Goal: Transaction & Acquisition: Purchase product/service

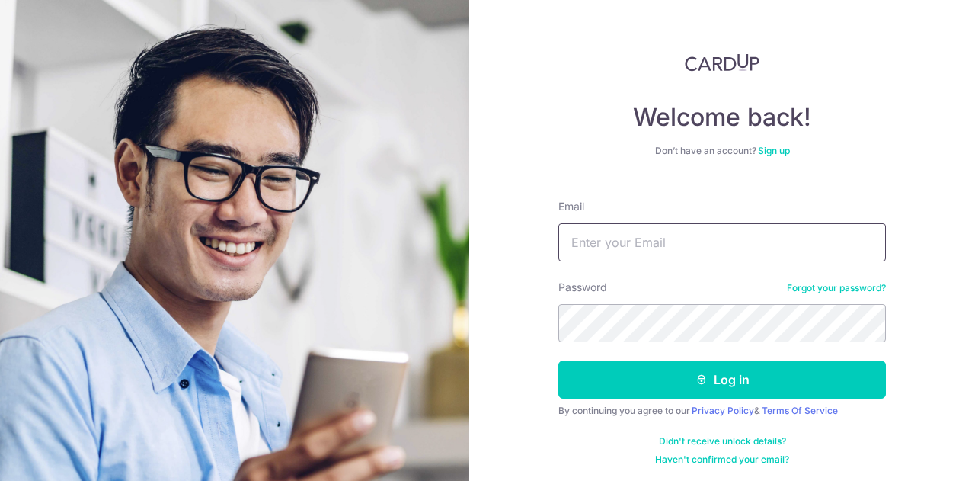
click at [575, 245] on input "Email" at bounding box center [723, 242] width 328 height 38
type input "[EMAIL_ADDRESS][DOMAIN_NAME]"
click at [559, 360] on button "Log in" at bounding box center [723, 379] width 328 height 38
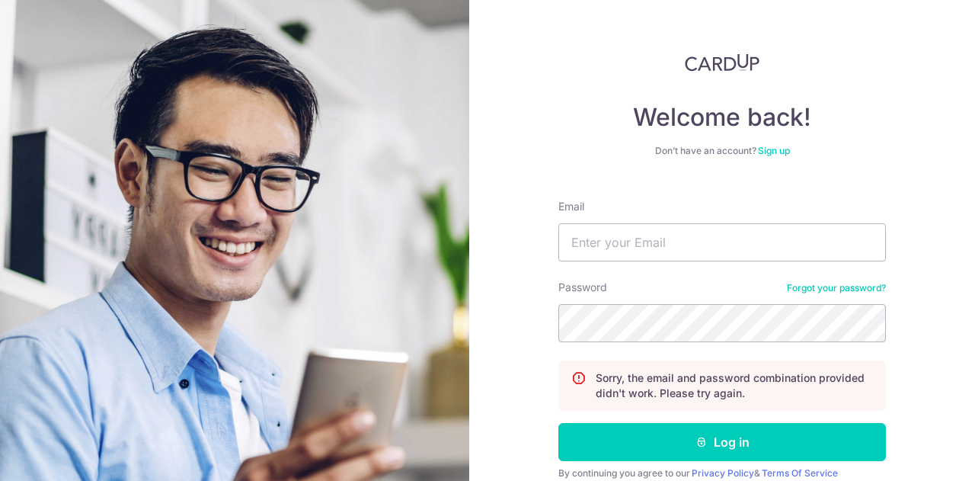
click at [710, 222] on div "Email" at bounding box center [723, 230] width 328 height 62
click at [706, 232] on input "Email" at bounding box center [723, 242] width 328 height 38
type input "tan.kerhan@gmail.com"
click at [559, 423] on button "Log in" at bounding box center [723, 442] width 328 height 38
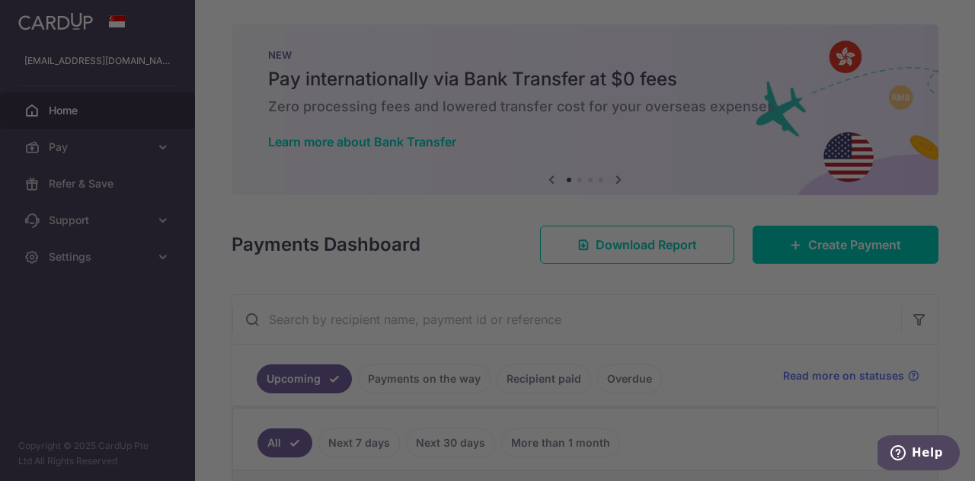
click at [651, 5] on div at bounding box center [492, 242] width 985 height 485
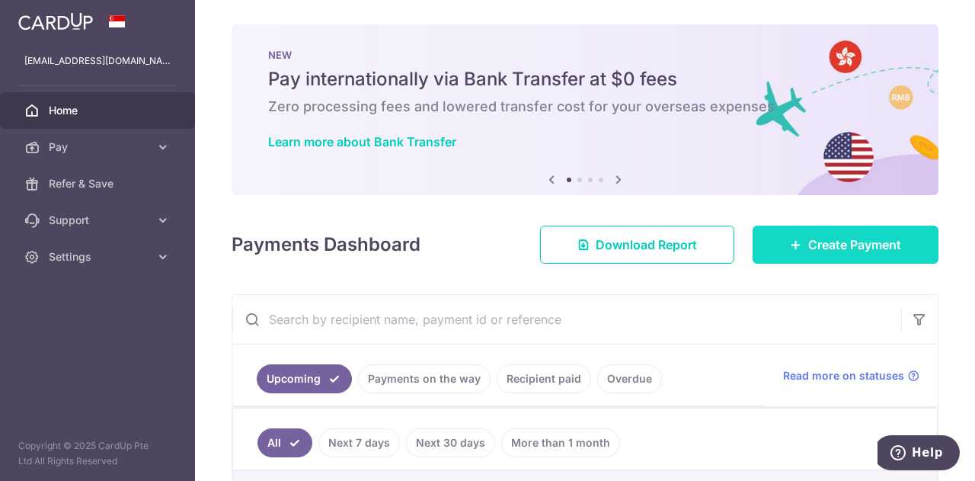
click at [808, 247] on span "Create Payment" at bounding box center [854, 244] width 93 height 18
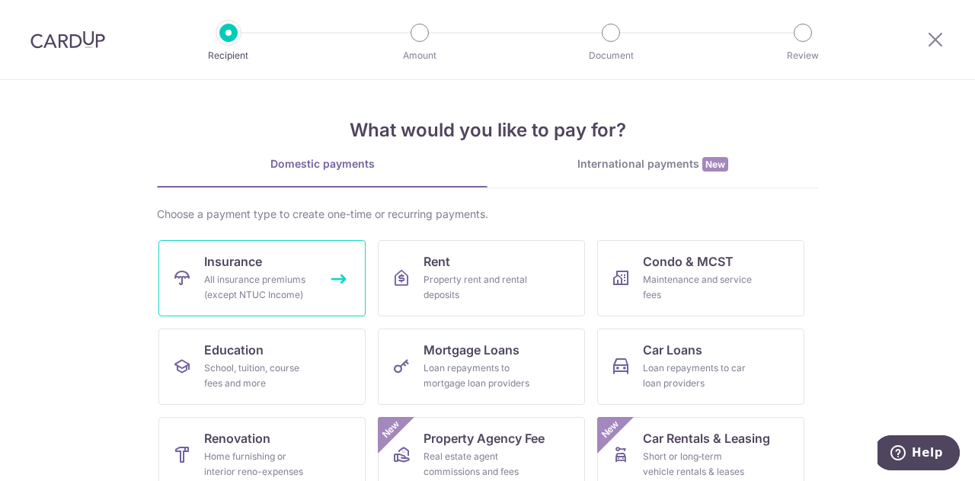
click at [207, 280] on div "All insurance premiums (except NTUC Income)" at bounding box center [259, 287] width 110 height 30
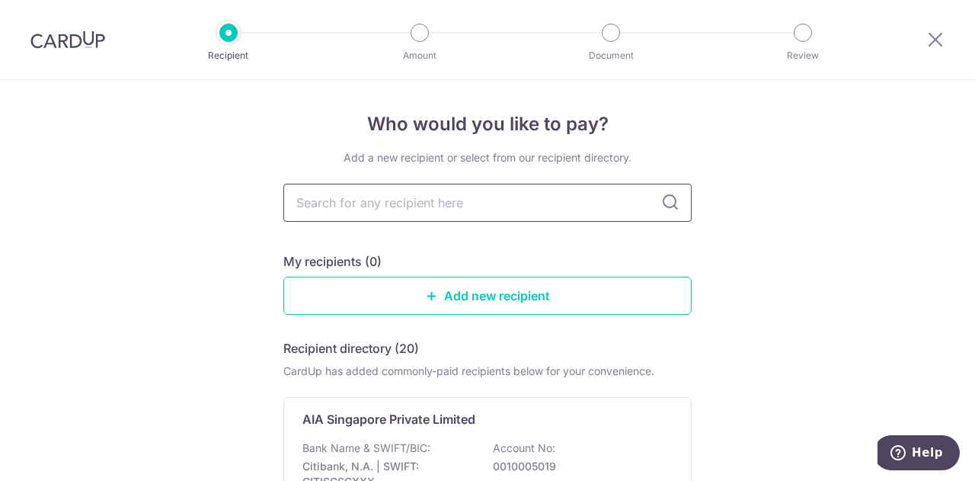
click at [356, 208] on input "text" at bounding box center [487, 203] width 408 height 38
type input "Mount"
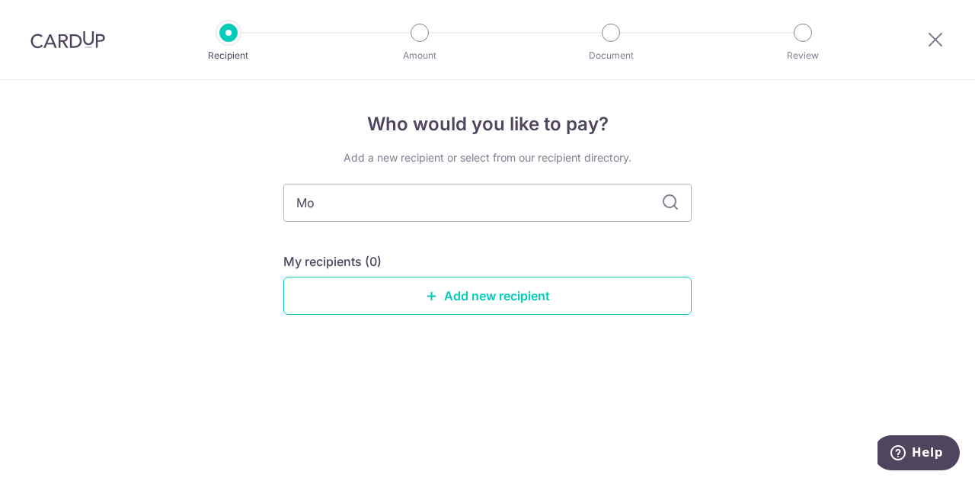
type input "M"
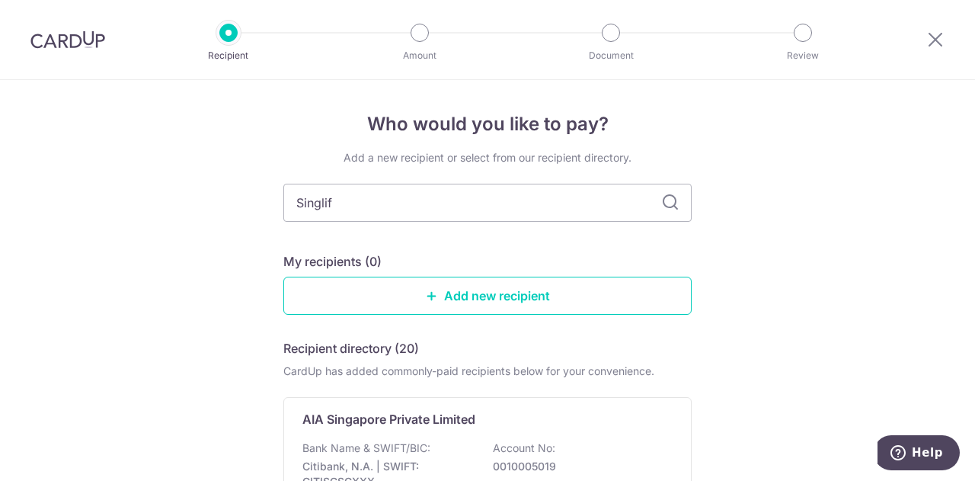
type input "Singlife"
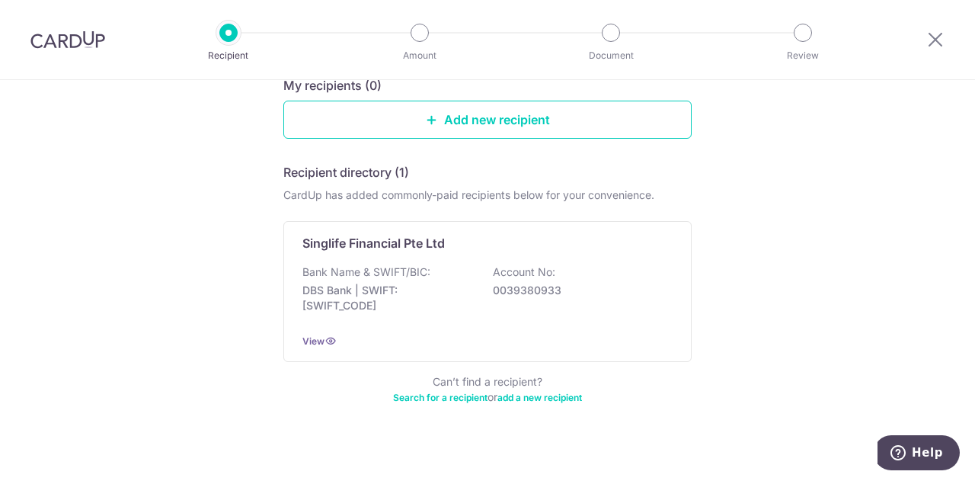
scroll to position [175, 0]
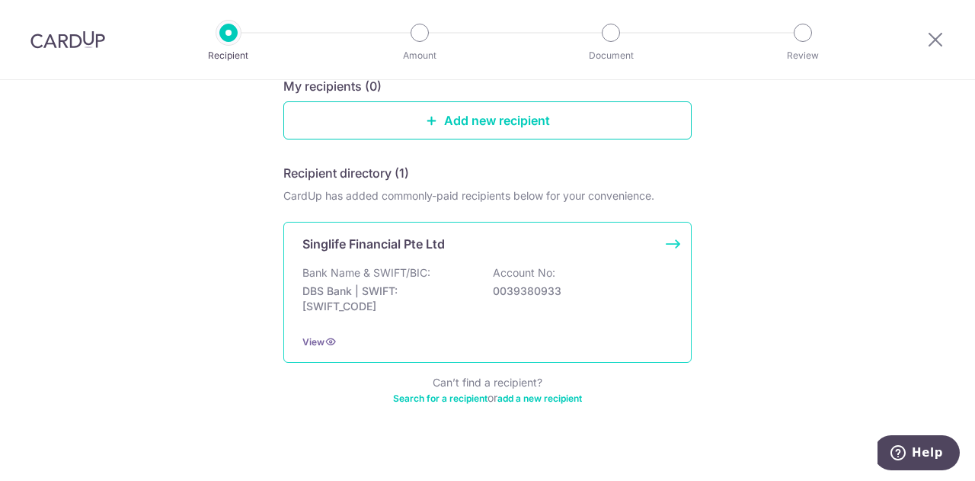
click at [437, 329] on div "Singlife Financial Pte Ltd Bank Name & SWIFT/BIC: DBS Bank | SWIFT: DBSSSGSGXXX…" at bounding box center [487, 292] width 408 height 141
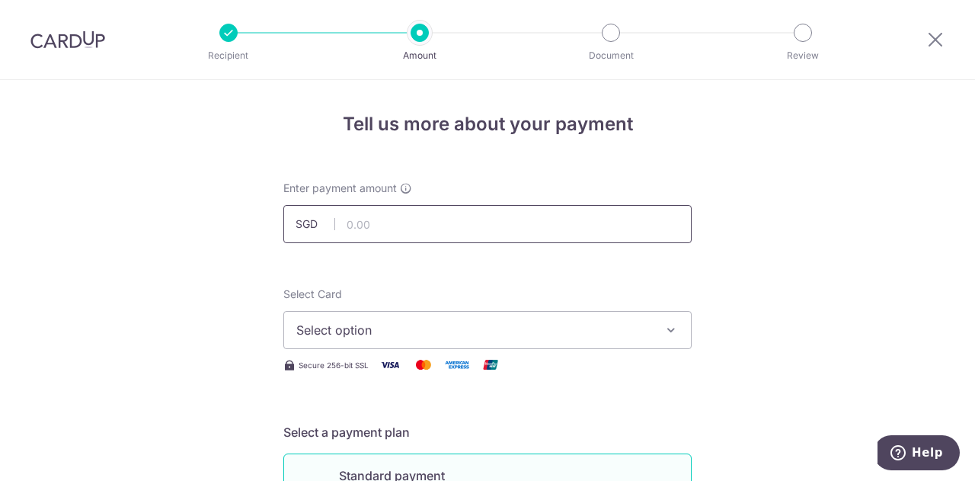
click at [544, 232] on input "text" at bounding box center [487, 224] width 408 height 38
type input "2,526.00"
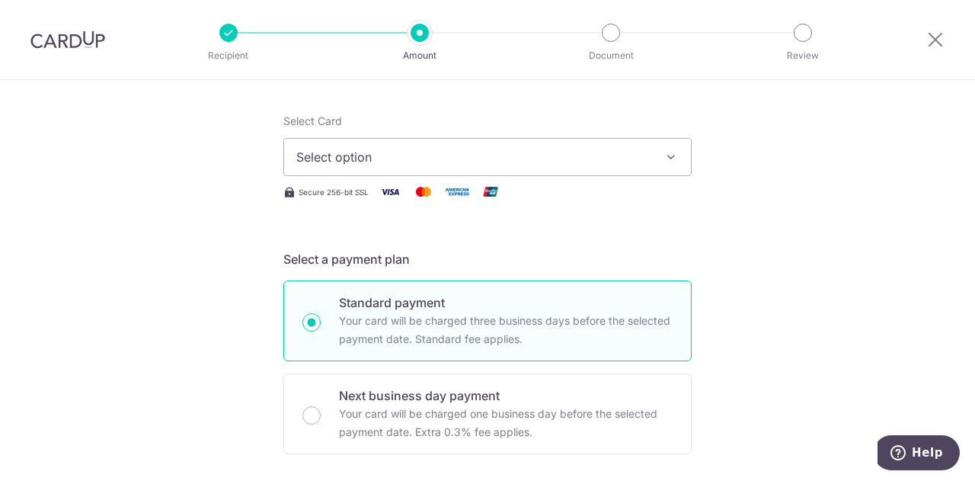
scroll to position [175, 0]
click at [449, 164] on button "Select option" at bounding box center [487, 155] width 408 height 38
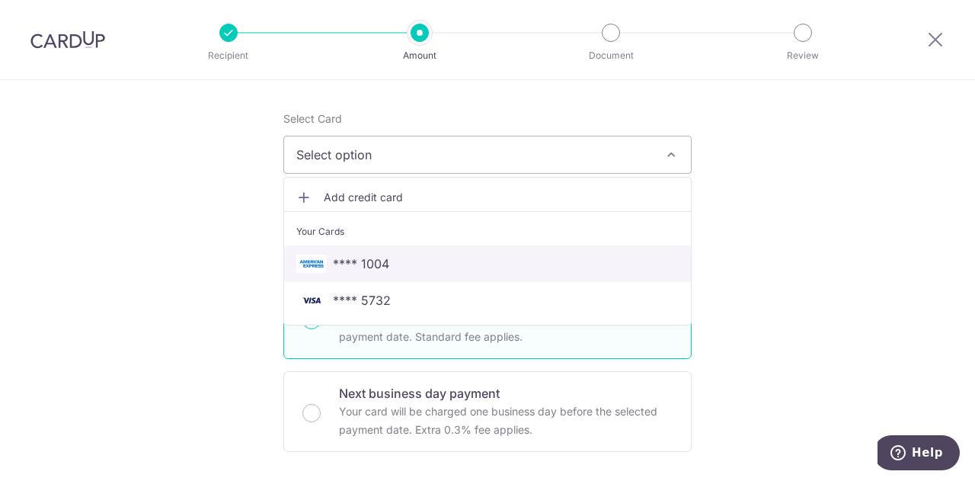
click at [437, 268] on span "**** 1004" at bounding box center [487, 263] width 383 height 18
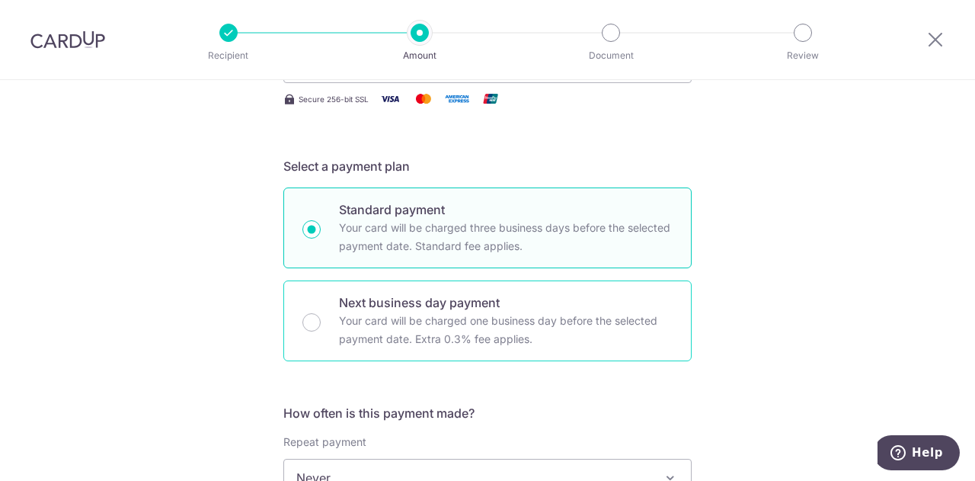
scroll to position [395, 0]
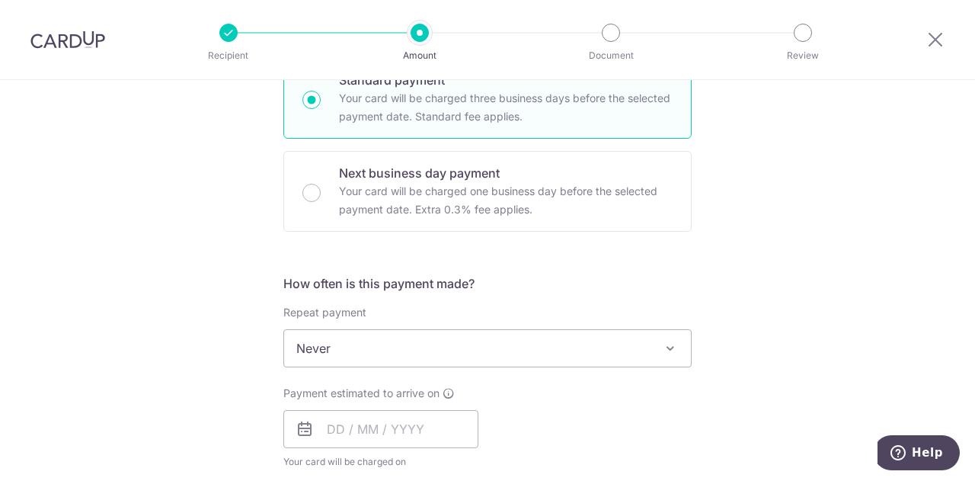
click at [432, 344] on span "Never" at bounding box center [487, 348] width 407 height 37
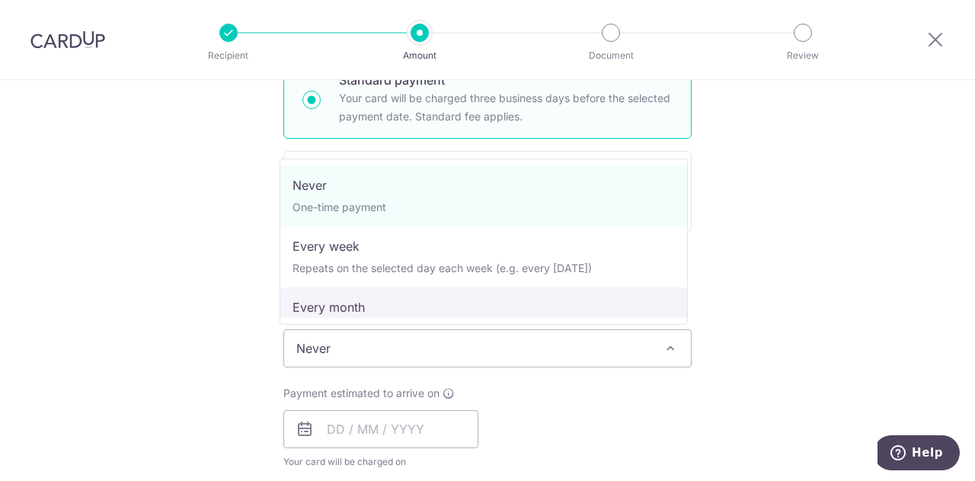
click at [910, 363] on div "Tell us more about your payment Enter payment amount SGD 2,526.00 2526.00 Selec…" at bounding box center [487, 374] width 975 height 1378
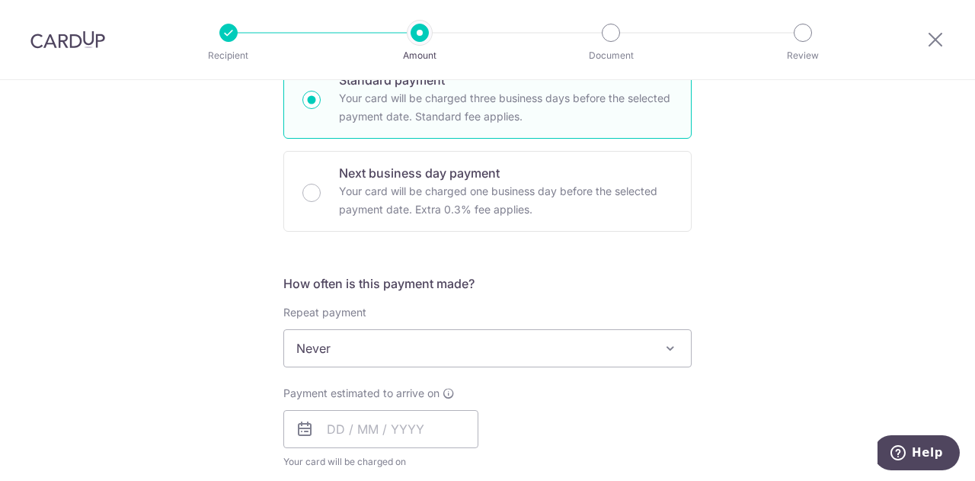
scroll to position [472, 0]
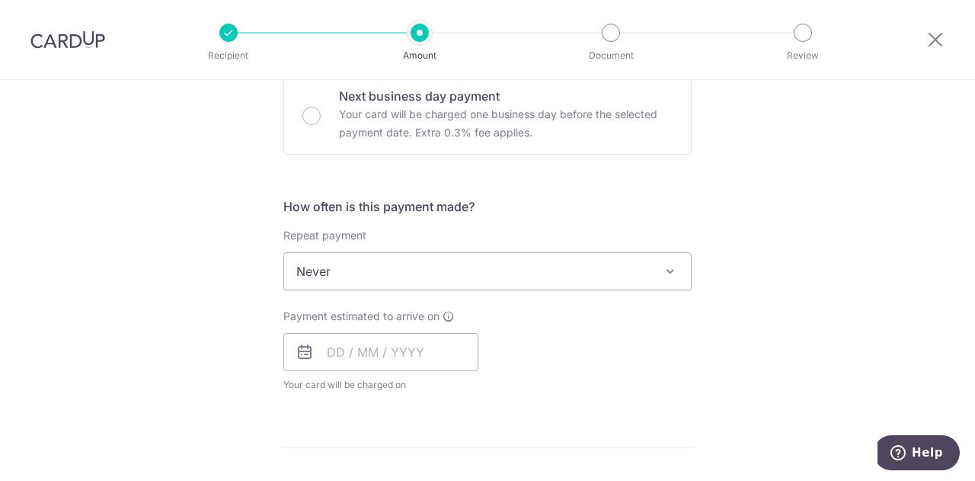
click at [349, 373] on div "Payment estimated to arrive on Your card will be charged on for the first payme…" at bounding box center [380, 351] width 195 height 84
click at [336, 364] on input "text" at bounding box center [380, 352] width 195 height 38
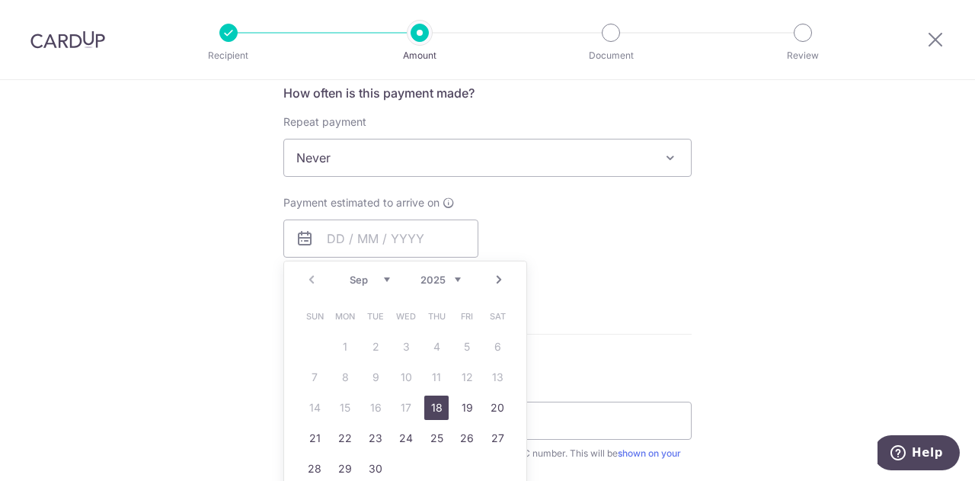
click at [425, 400] on link "18" at bounding box center [436, 407] width 24 height 24
type input "[DATE]"
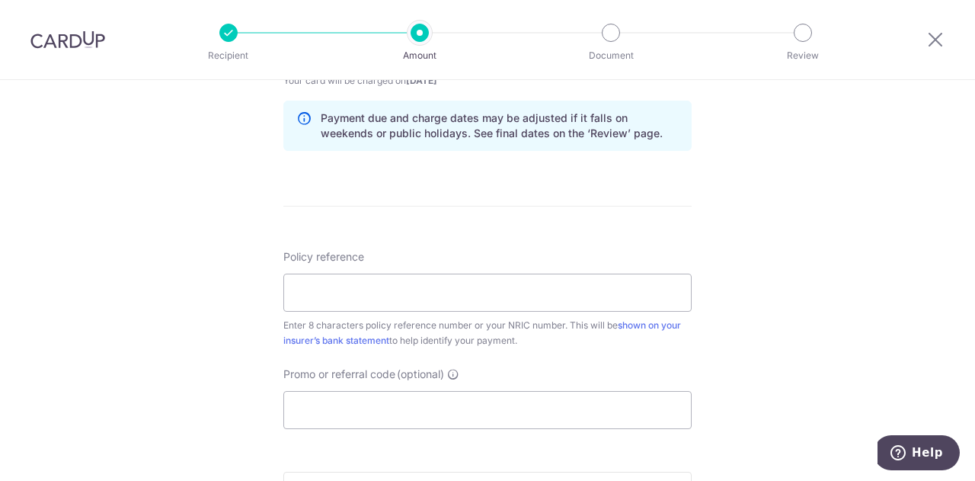
scroll to position [777, 0]
click at [438, 301] on input "Policy reference" at bounding box center [487, 292] width 408 height 38
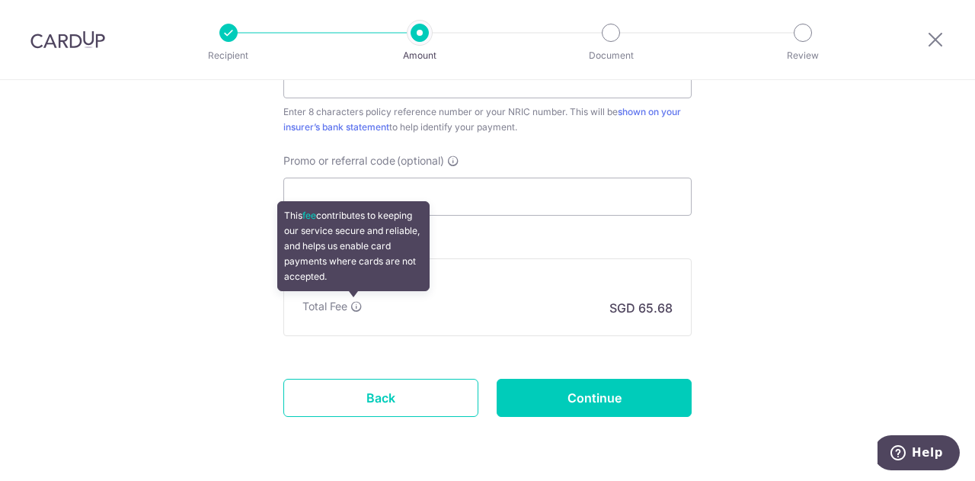
click at [353, 302] on icon at bounding box center [357, 306] width 12 height 12
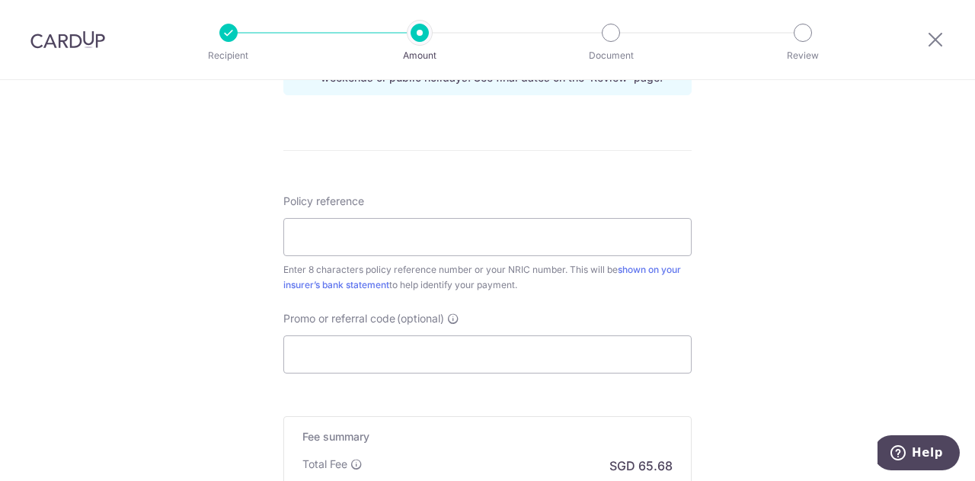
scroll to position [815, 0]
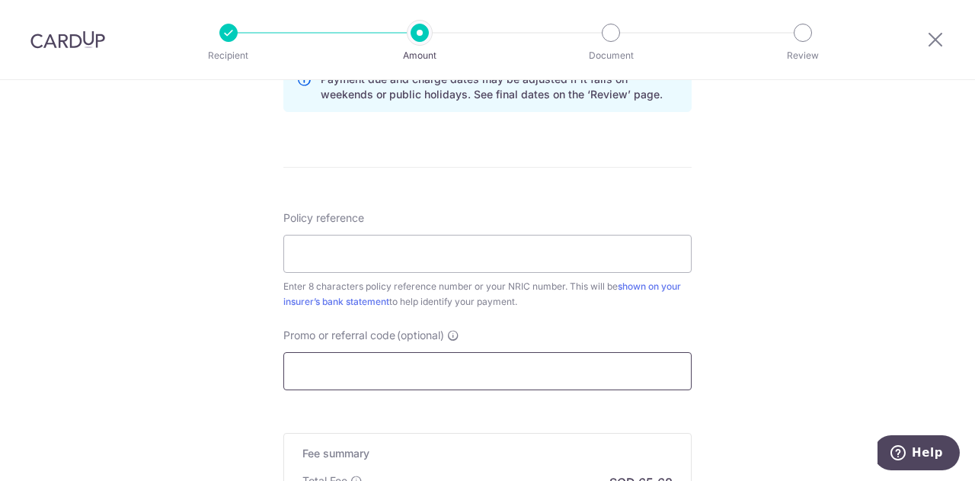
click at [332, 359] on input "Promo or referral code (optional)" at bounding box center [487, 371] width 408 height 38
paste input "MILELION"
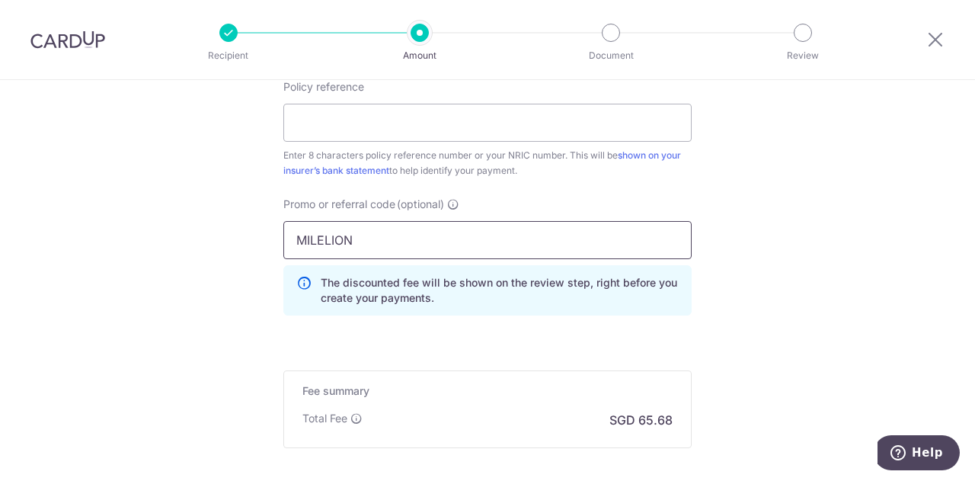
scroll to position [947, 0]
type input "MILELION"
click at [434, 122] on input "Policy reference" at bounding box center [487, 122] width 408 height 38
type input "P4126228"
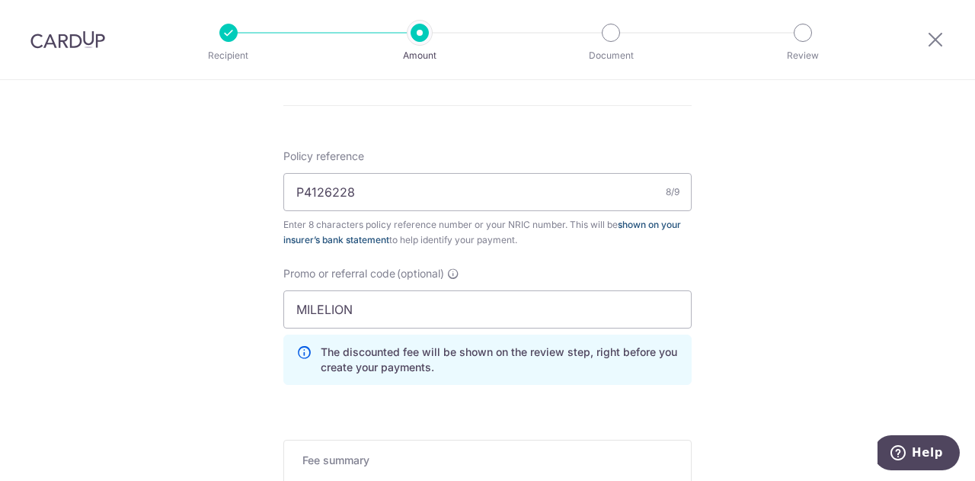
scroll to position [819, 0]
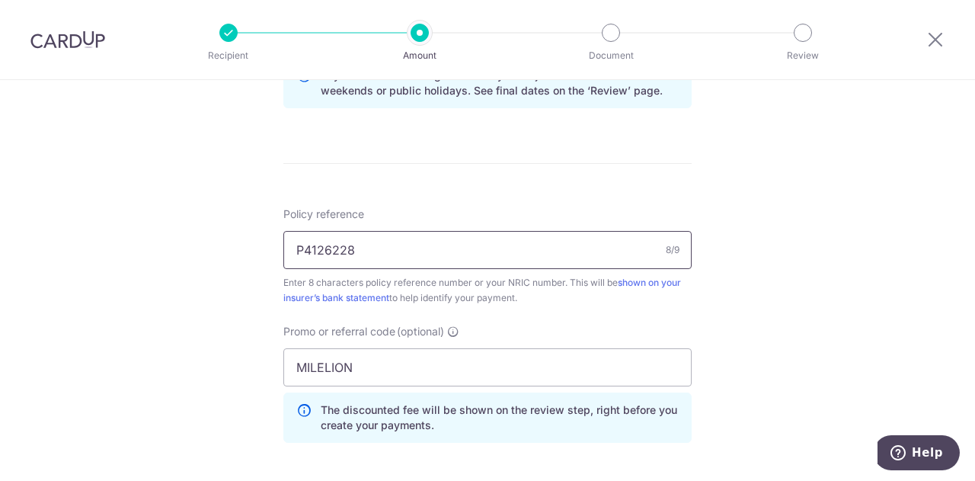
click at [519, 252] on input "P4126228" at bounding box center [487, 250] width 408 height 38
click at [504, 357] on input "MILELION" at bounding box center [487, 367] width 408 height 38
click at [429, 245] on input "P4126228" at bounding box center [487, 250] width 408 height 38
click at [436, 290] on div "Enter 8 characters policy reference number or your NRIC number. This will be sh…" at bounding box center [487, 290] width 408 height 30
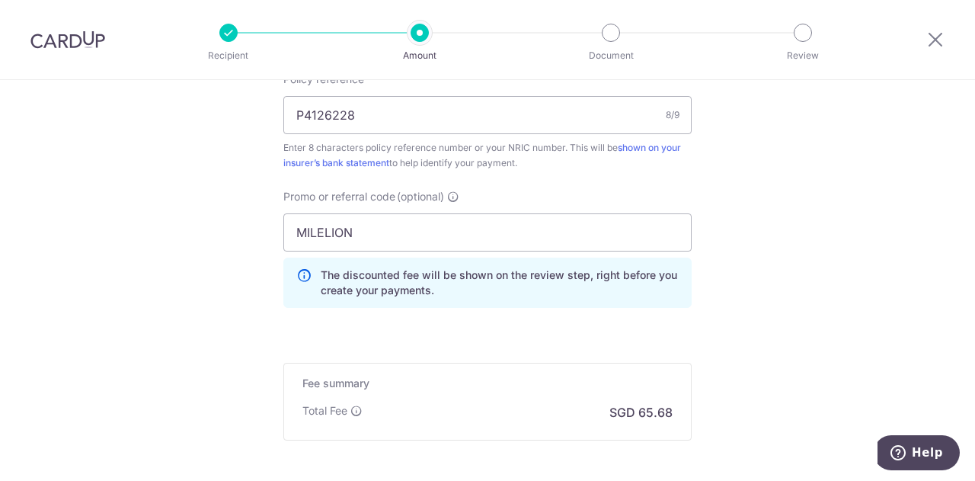
scroll to position [1104, 0]
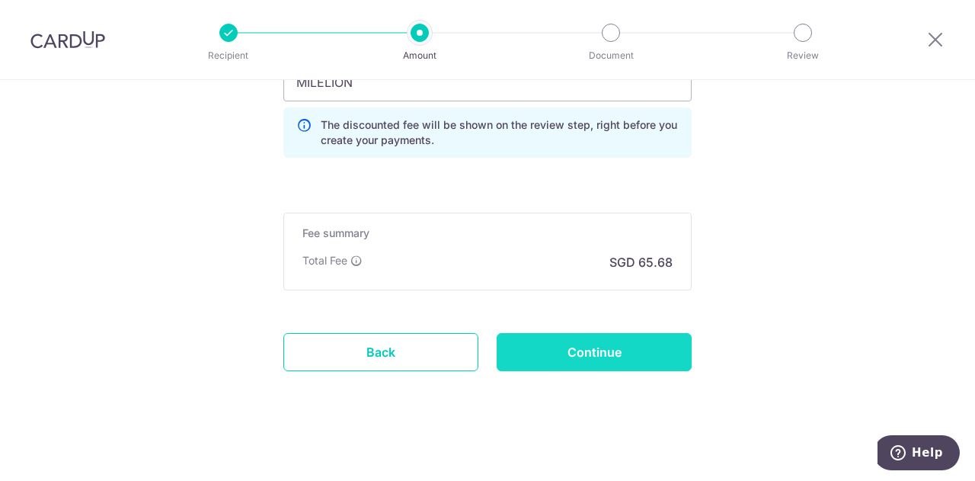
click at [565, 357] on input "Continue" at bounding box center [594, 352] width 195 height 38
type input "Create Schedule"
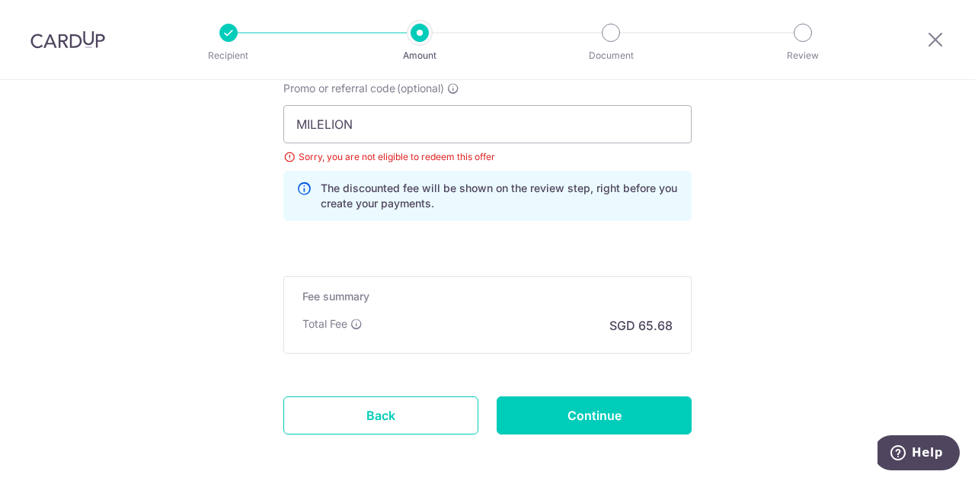
scroll to position [997, 0]
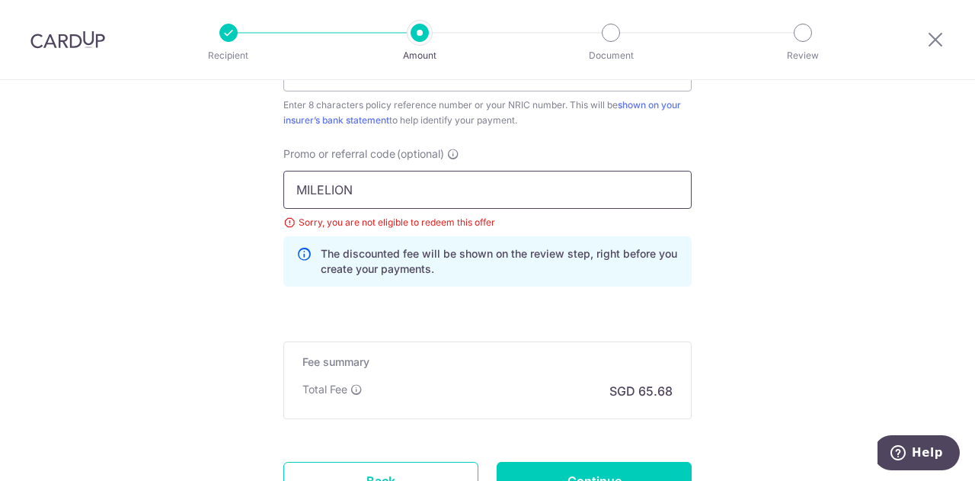
drag, startPoint x: 381, startPoint y: 193, endPoint x: 72, endPoint y: 238, distance: 312.0
type input "off225"
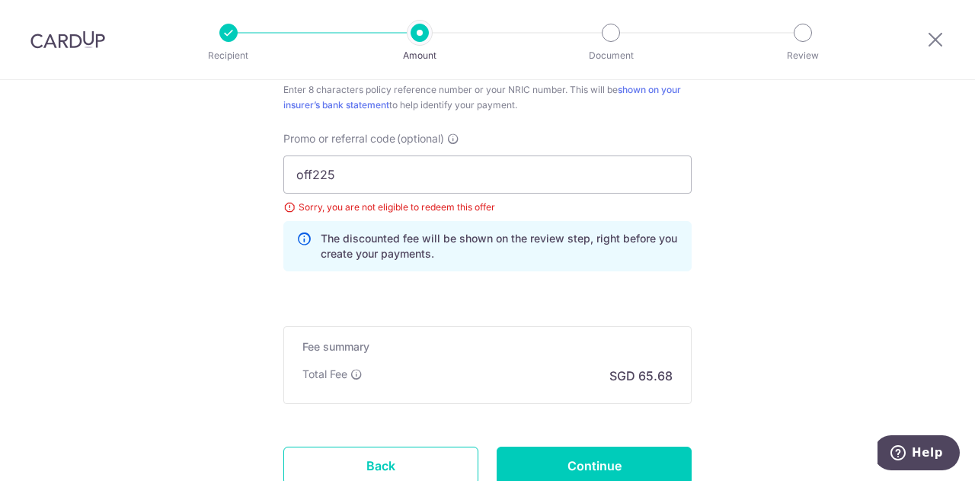
click at [533, 450] on input "Continue" at bounding box center [594, 466] width 195 height 38
type input "Update Schedule"
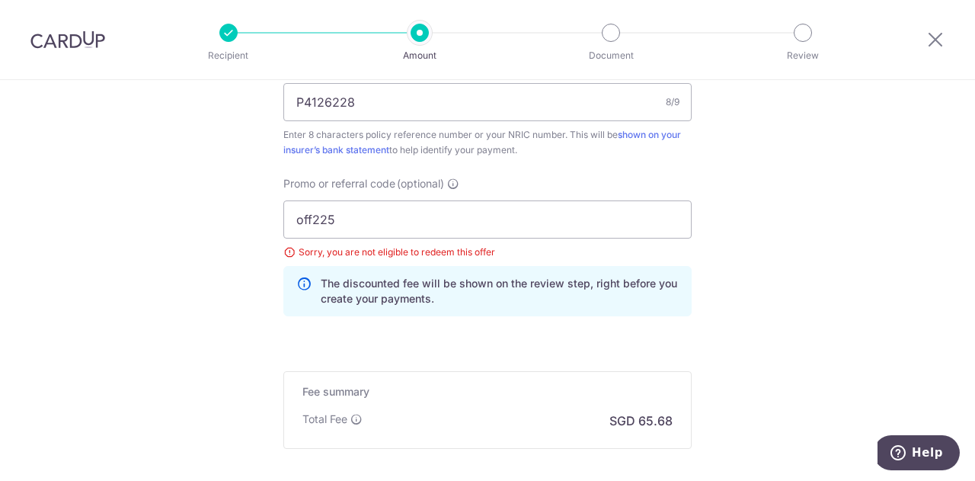
scroll to position [964, 0]
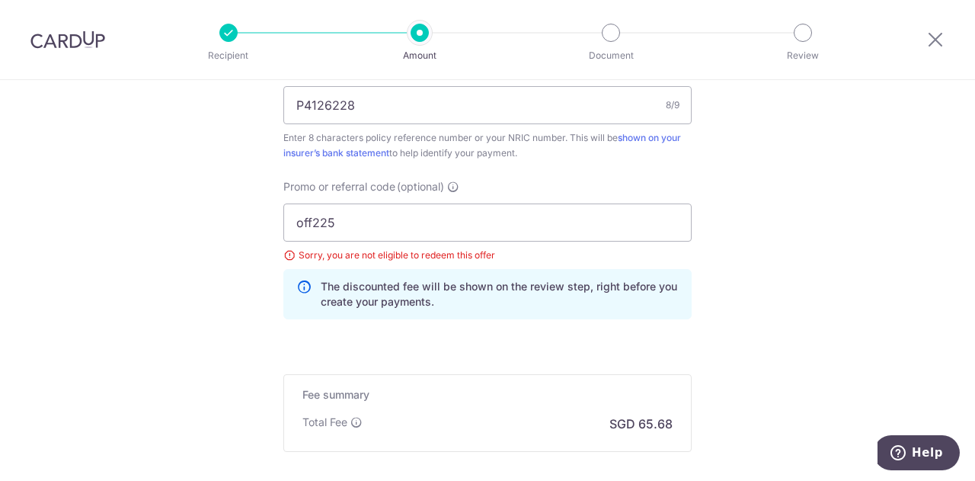
click at [442, 181] on span "(optional)" at bounding box center [420, 186] width 47 height 15
click at [442, 203] on input "off225" at bounding box center [487, 222] width 408 height 38
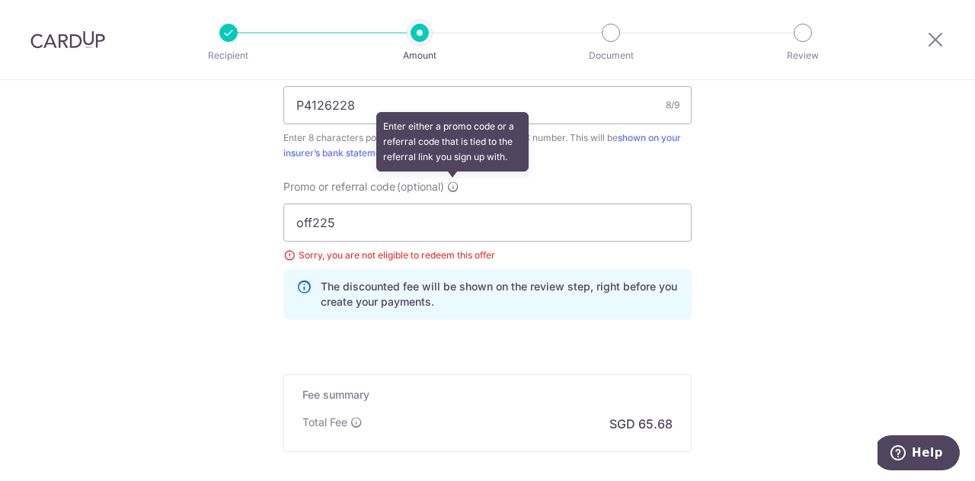
click at [452, 185] on icon at bounding box center [453, 187] width 12 height 12
click at [452, 203] on input "off225" at bounding box center [487, 222] width 408 height 38
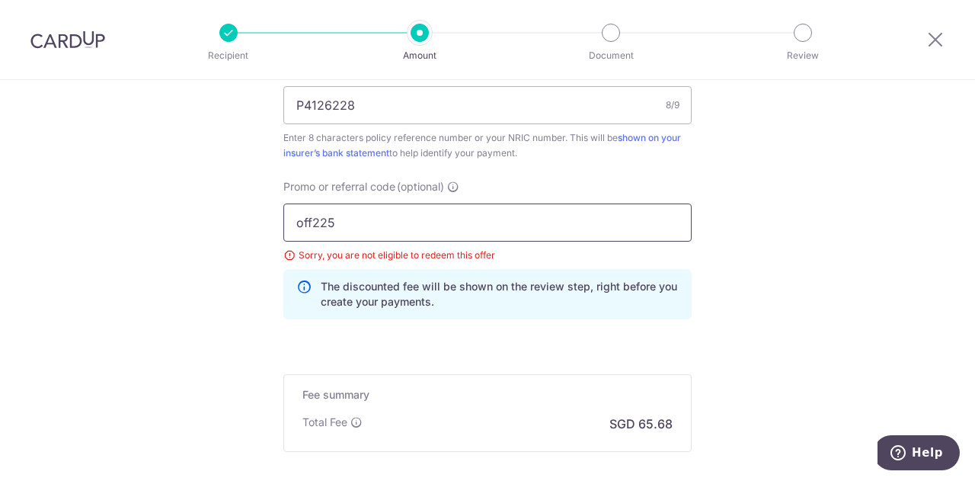
drag, startPoint x: 418, startPoint y: 220, endPoint x: 18, endPoint y: 206, distance: 400.3
type input "o"
type input "OFF225"
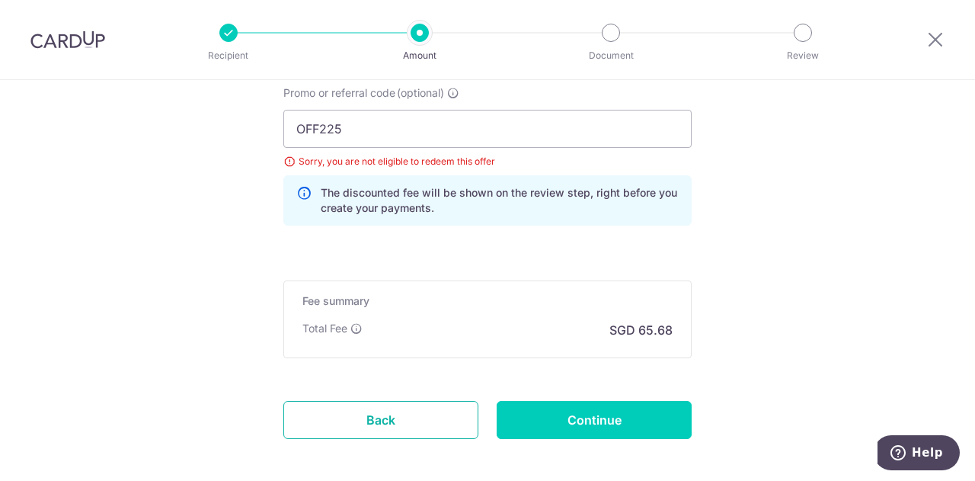
scroll to position [1057, 0]
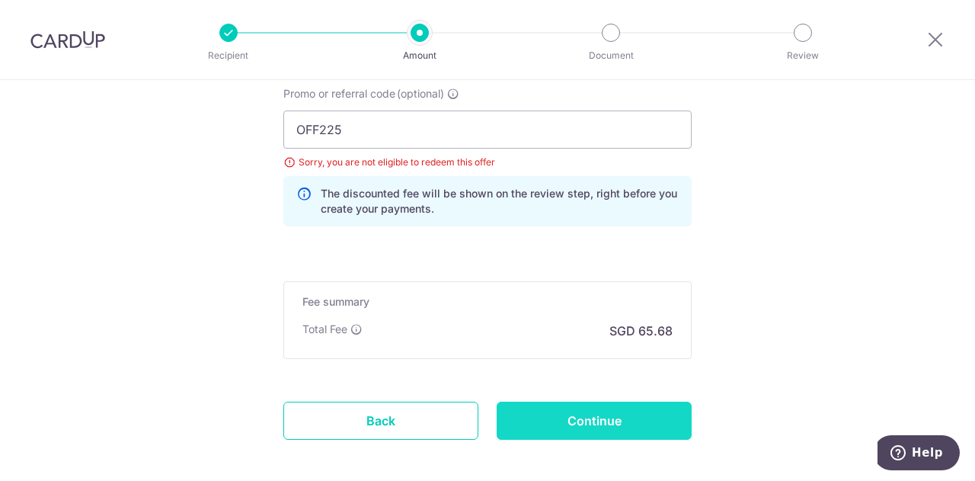
click at [539, 418] on input "Continue" at bounding box center [594, 421] width 195 height 38
type input "Update Schedule"
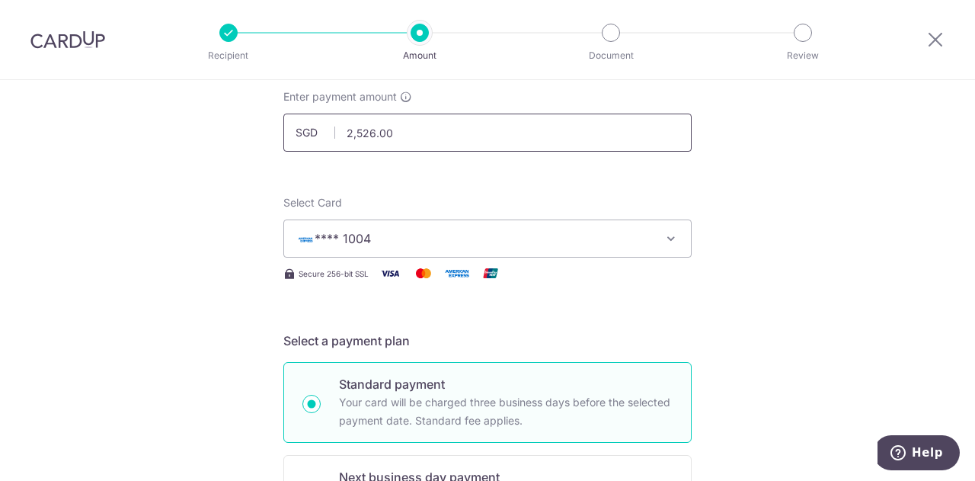
scroll to position [91, 0]
click at [463, 235] on span "**** 1004" at bounding box center [473, 239] width 355 height 18
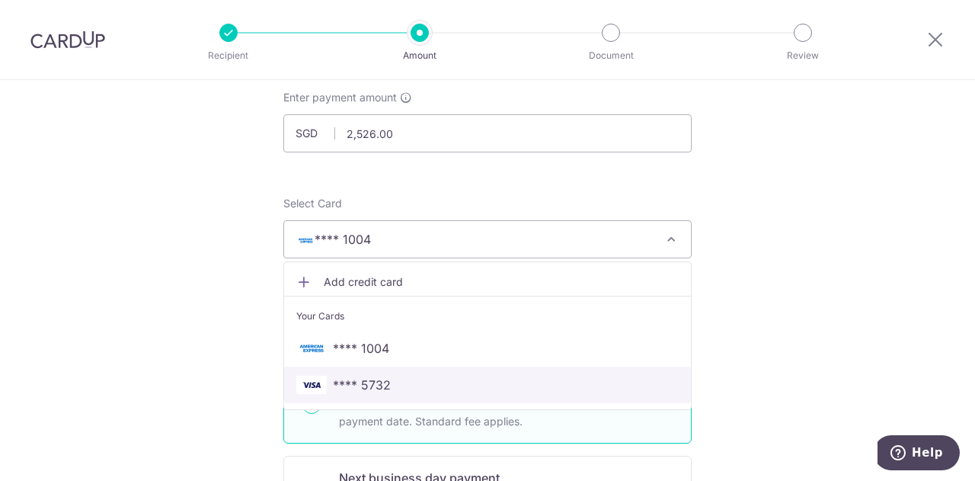
click at [454, 383] on span "**** 5732" at bounding box center [487, 385] width 383 height 18
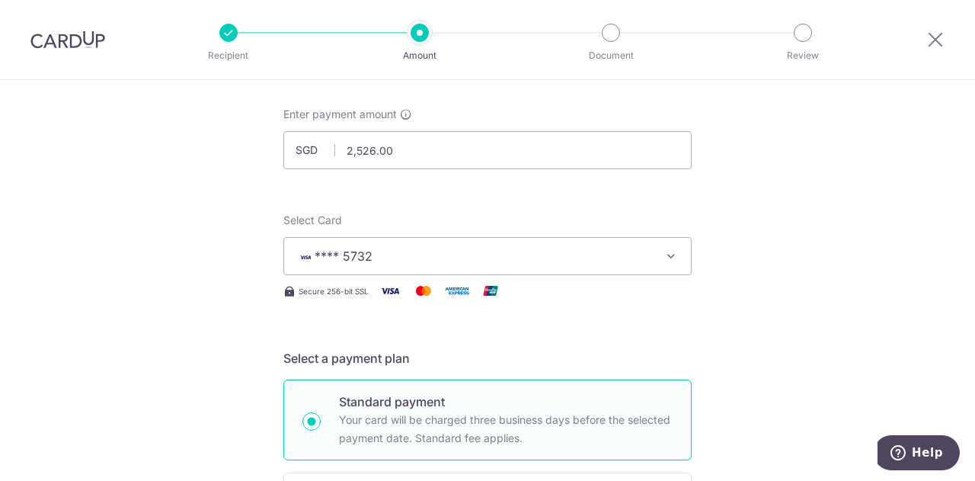
scroll to position [71, 0]
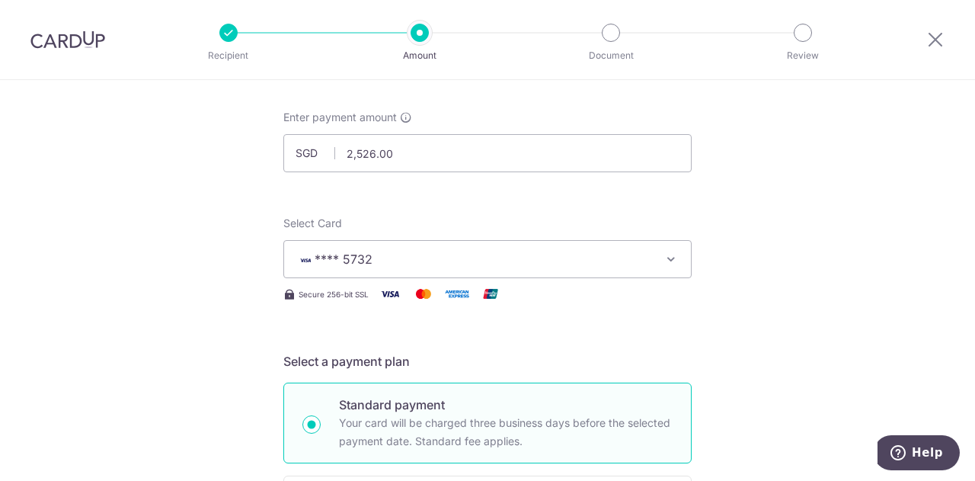
click at [555, 261] on span "**** 5732" at bounding box center [473, 259] width 355 height 18
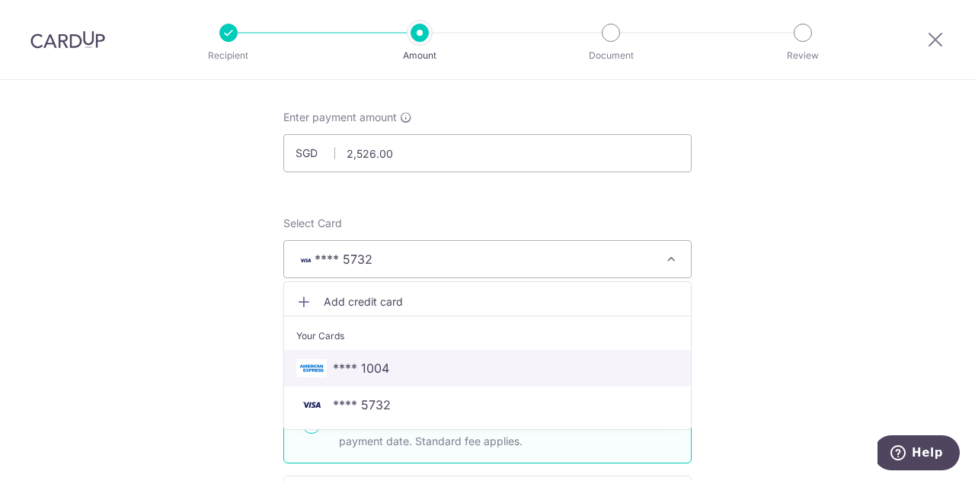
click at [471, 365] on span "**** 1004" at bounding box center [487, 368] width 383 height 18
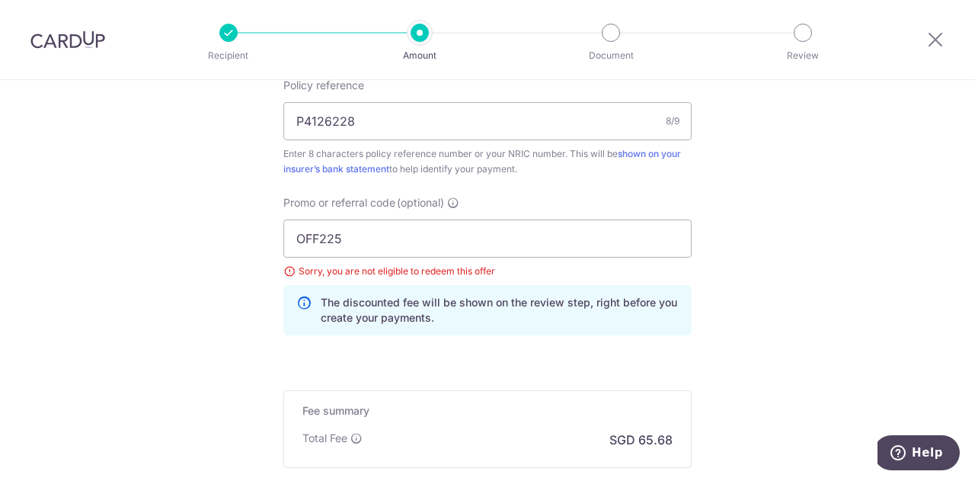
scroll to position [1125, 0]
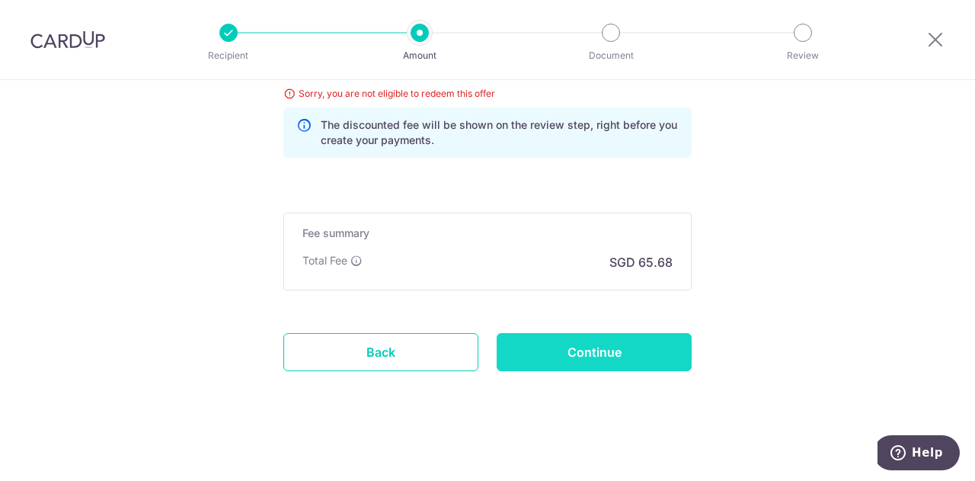
click at [625, 347] on input "Continue" at bounding box center [594, 352] width 195 height 38
type input "Update Schedule"
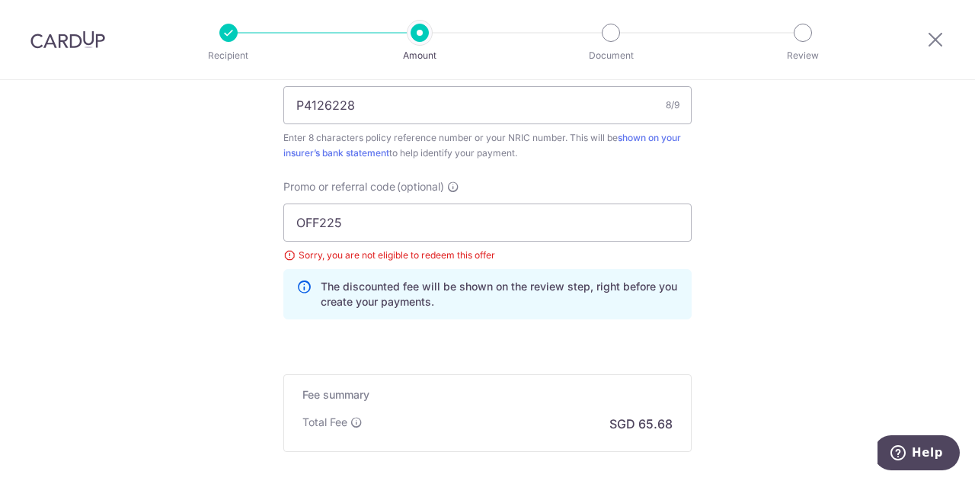
scroll to position [965, 0]
drag, startPoint x: 498, startPoint y: 213, endPoint x: 0, endPoint y: 260, distance: 500.6
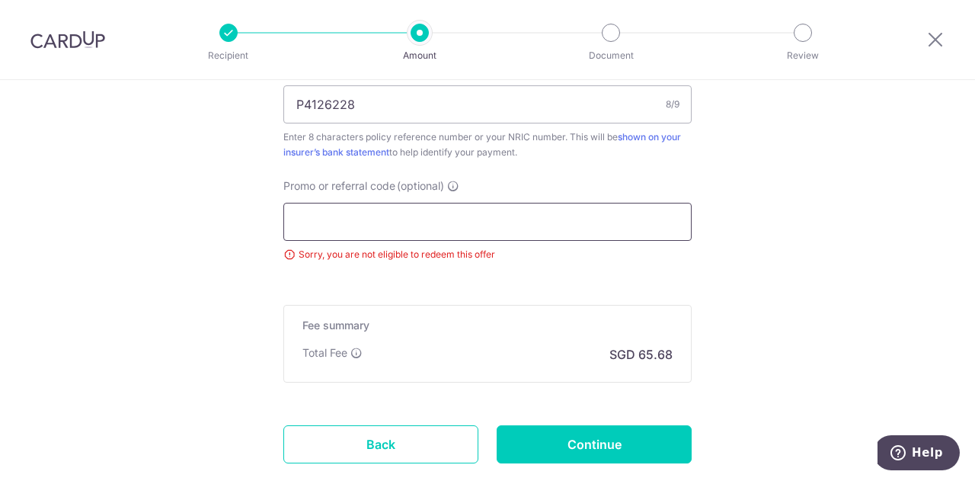
scroll to position [1058, 0]
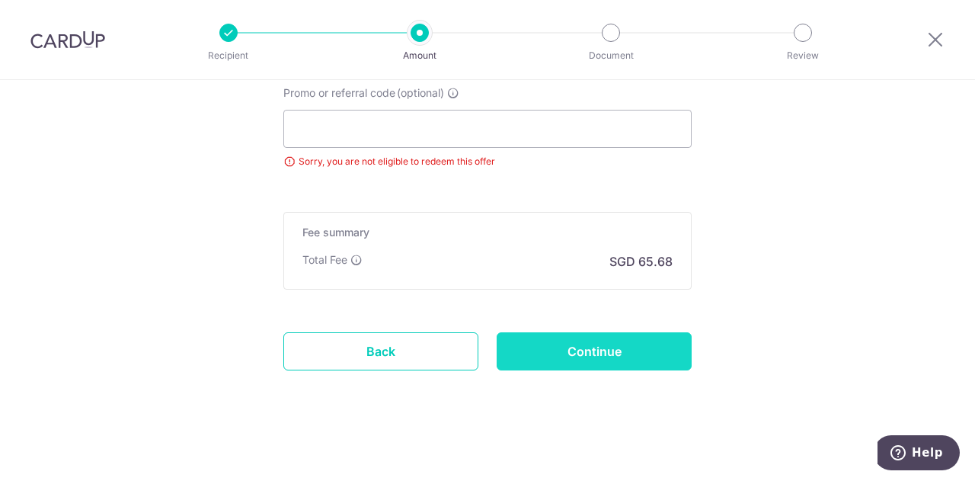
click at [530, 335] on input "Continue" at bounding box center [594, 351] width 195 height 38
type input "Update Schedule"
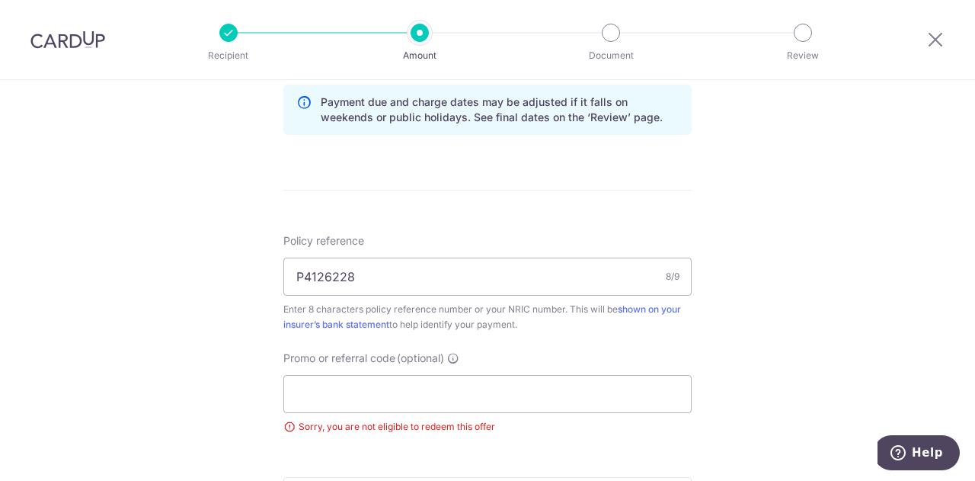
scroll to position [794, 0]
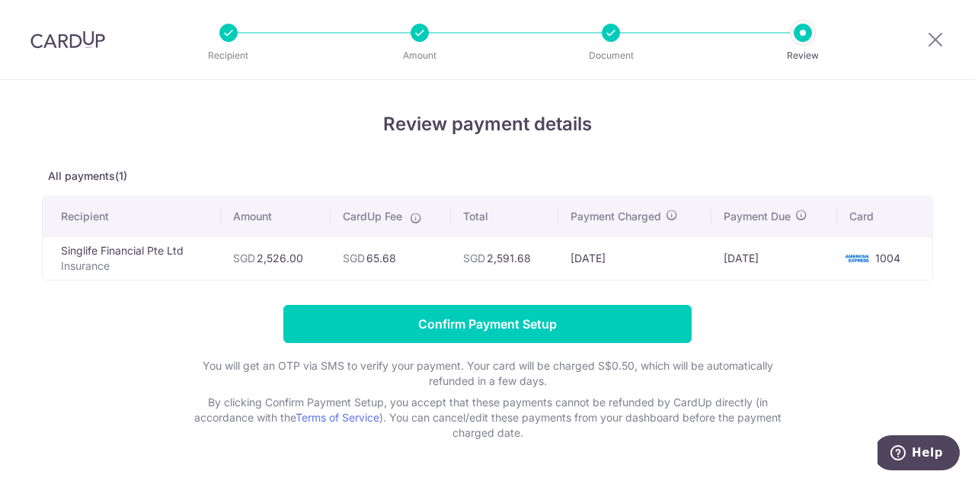
scroll to position [47, 0]
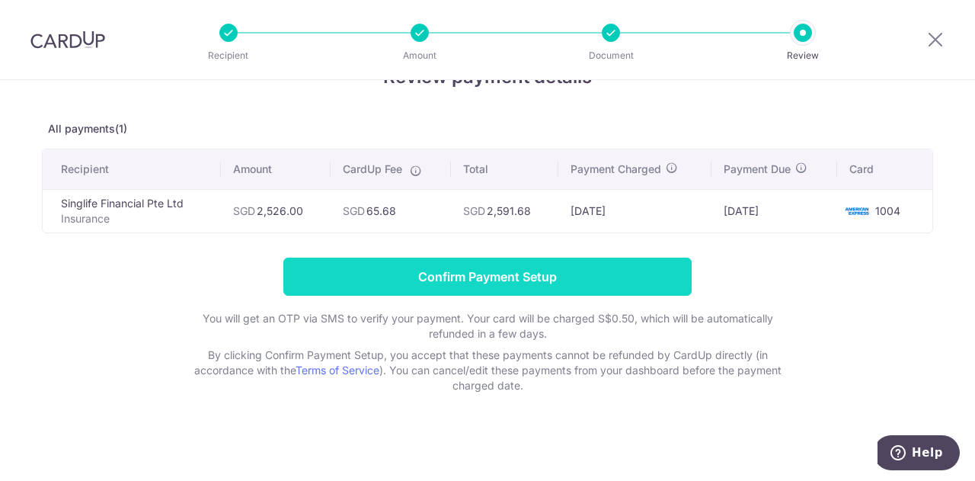
click at [534, 277] on input "Confirm Payment Setup" at bounding box center [487, 277] width 408 height 38
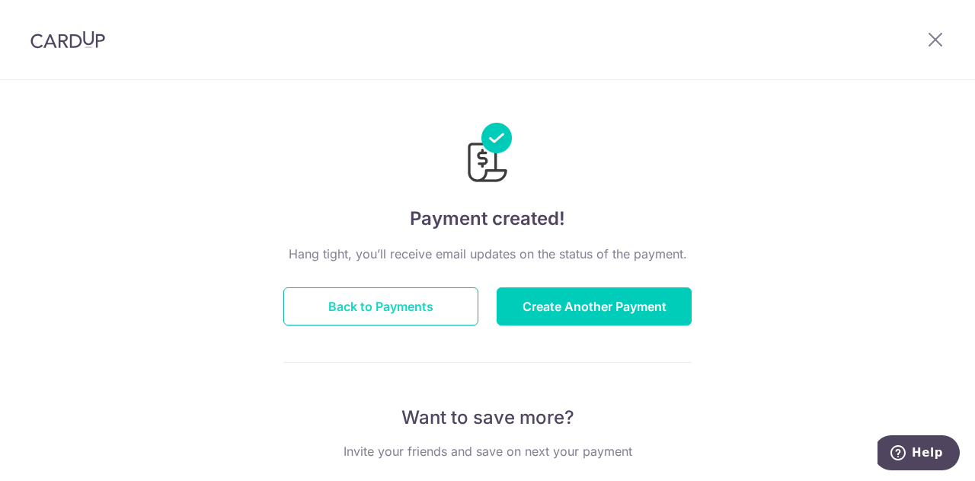
click at [396, 296] on button "Back to Payments" at bounding box center [380, 306] width 195 height 38
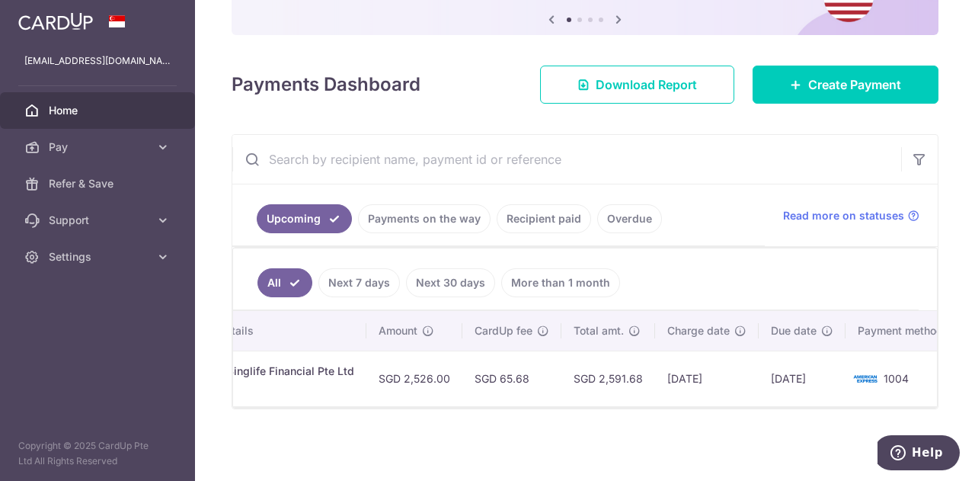
scroll to position [0, 392]
